Goal: Task Accomplishment & Management: Use online tool/utility

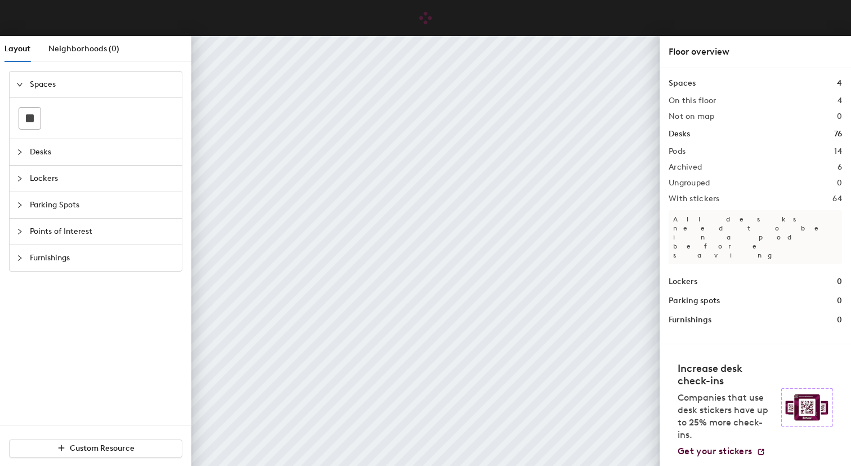
click at [101, 148] on span "Desks" at bounding box center [102, 152] width 145 height 26
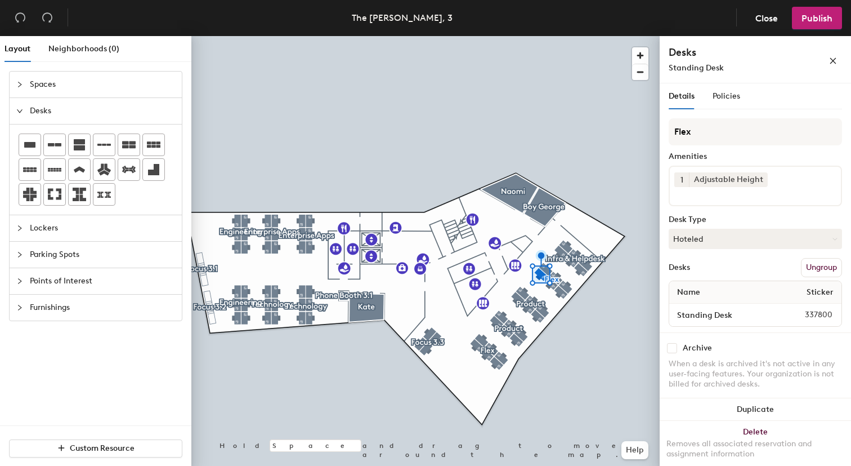
click at [810, 318] on span "337800" at bounding box center [808, 315] width 61 height 12
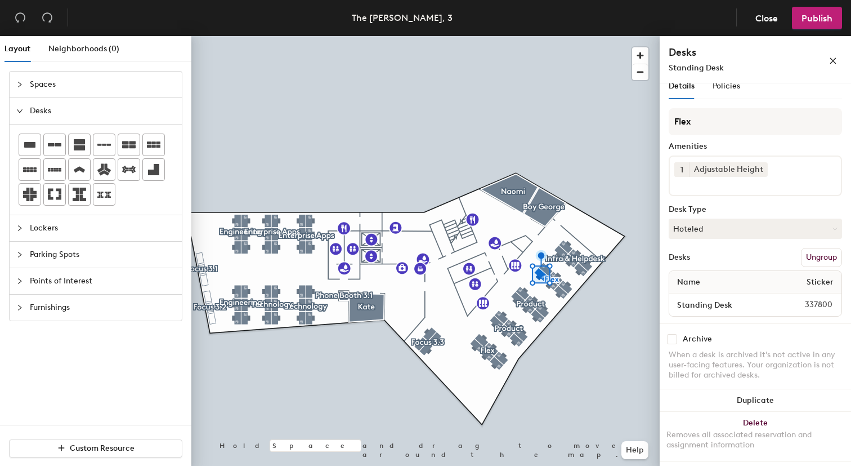
click at [804, 307] on span "337800" at bounding box center [808, 304] width 61 height 12
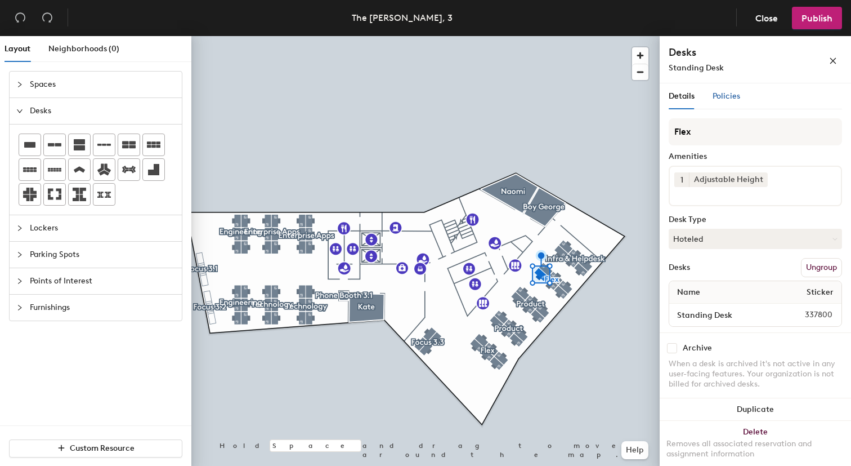
click at [726, 99] on span "Policies" at bounding box center [727, 96] width 28 height 10
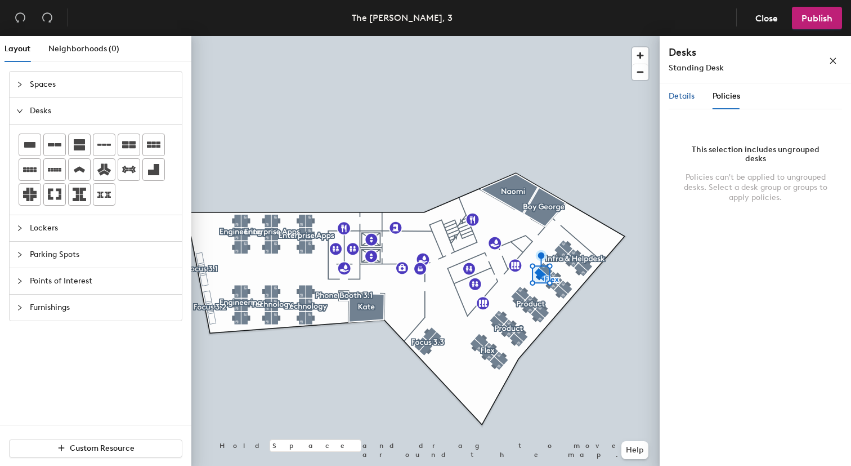
click at [681, 97] on span "Details" at bounding box center [682, 96] width 26 height 10
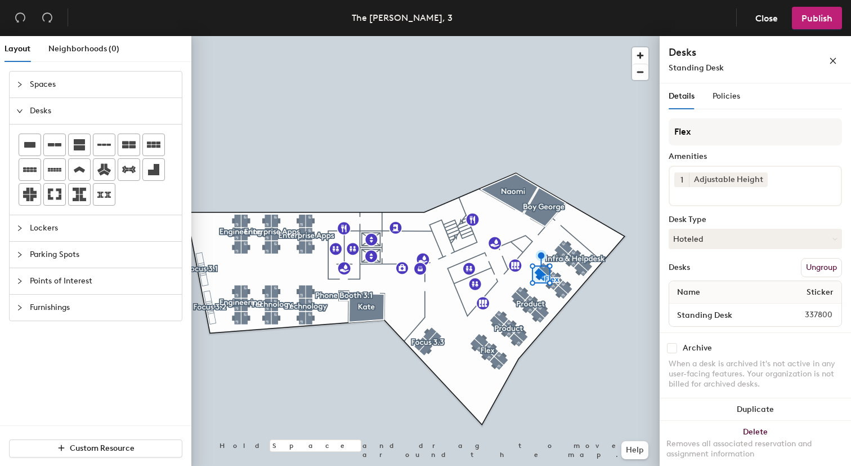
click at [801, 270] on button "Ungroup" at bounding box center [821, 267] width 41 height 19
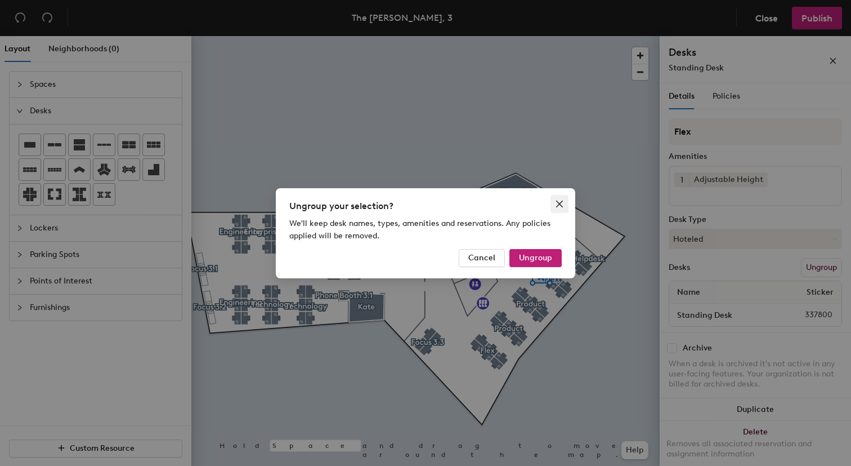
click at [562, 203] on icon "close" at bounding box center [559, 203] width 9 height 9
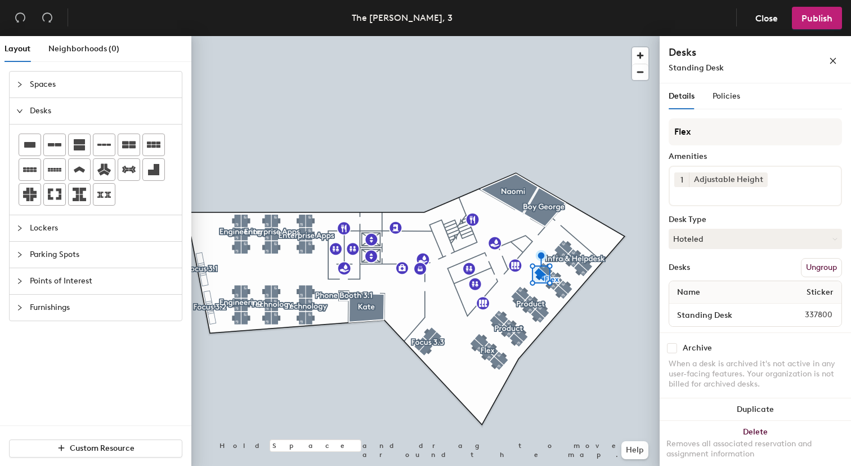
click at [806, 292] on span "Sticker" at bounding box center [820, 292] width 38 height 20
click at [771, 297] on div "Name Sticker" at bounding box center [755, 292] width 172 height 23
click at [833, 62] on icon "close" at bounding box center [833, 61] width 8 height 8
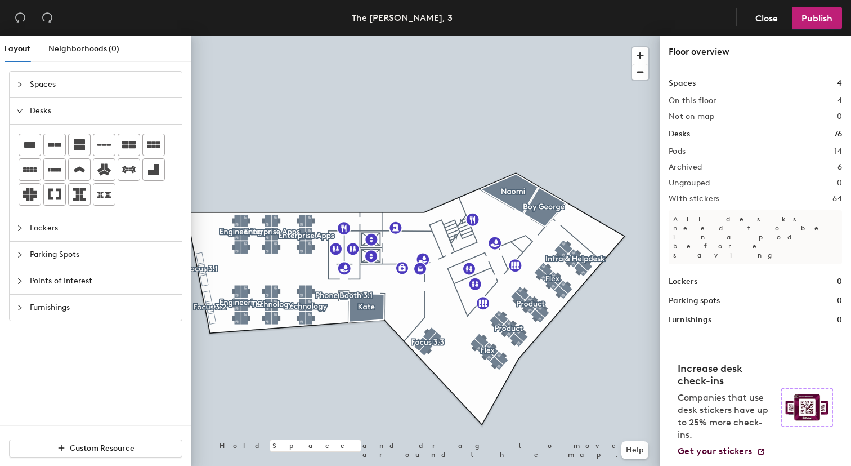
click at [715, 200] on h2 "With stickers" at bounding box center [694, 198] width 51 height 9
click at [695, 202] on h2 "With stickers" at bounding box center [694, 198] width 51 height 9
click at [759, 20] on span "Close" at bounding box center [767, 18] width 23 height 11
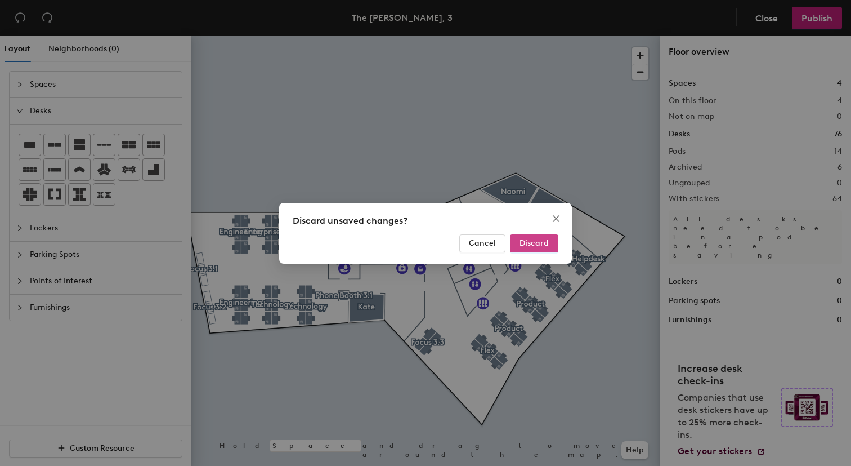
click at [547, 240] on span "Discard" at bounding box center [534, 243] width 29 height 10
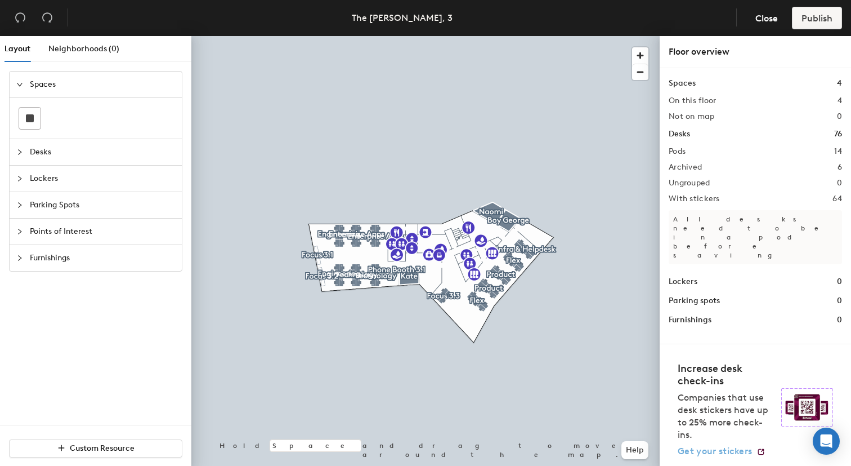
click at [695, 449] on span "Get your stickers" at bounding box center [715, 450] width 74 height 11
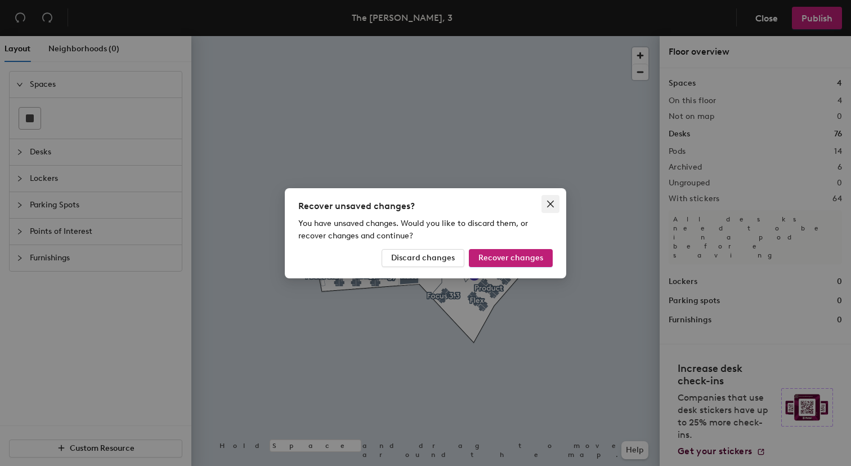
click at [546, 206] on span "Close" at bounding box center [551, 203] width 18 height 9
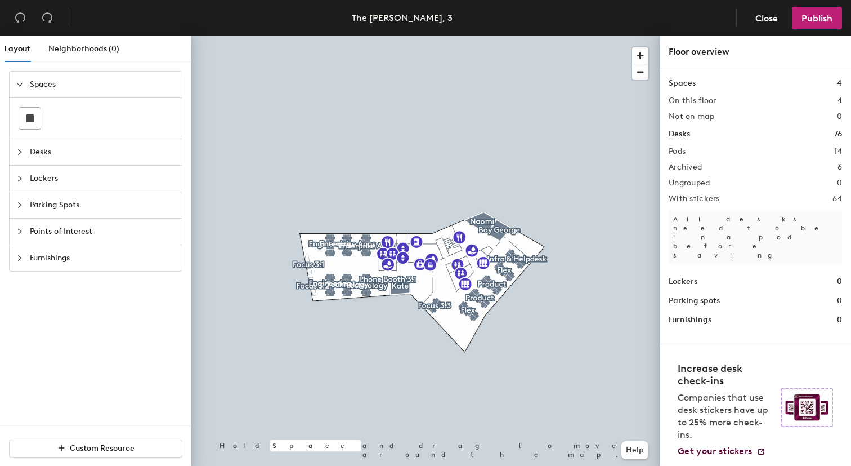
click at [496, 36] on div at bounding box center [425, 36] width 468 height 0
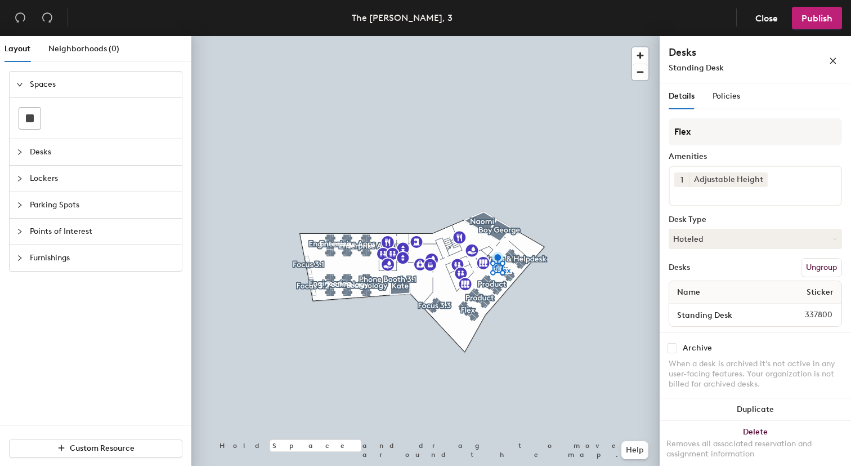
click at [814, 293] on span "Sticker" at bounding box center [820, 292] width 38 height 20
click at [810, 314] on span "337800" at bounding box center [808, 315] width 61 height 12
